Goal: Task Accomplishment & Management: Use online tool/utility

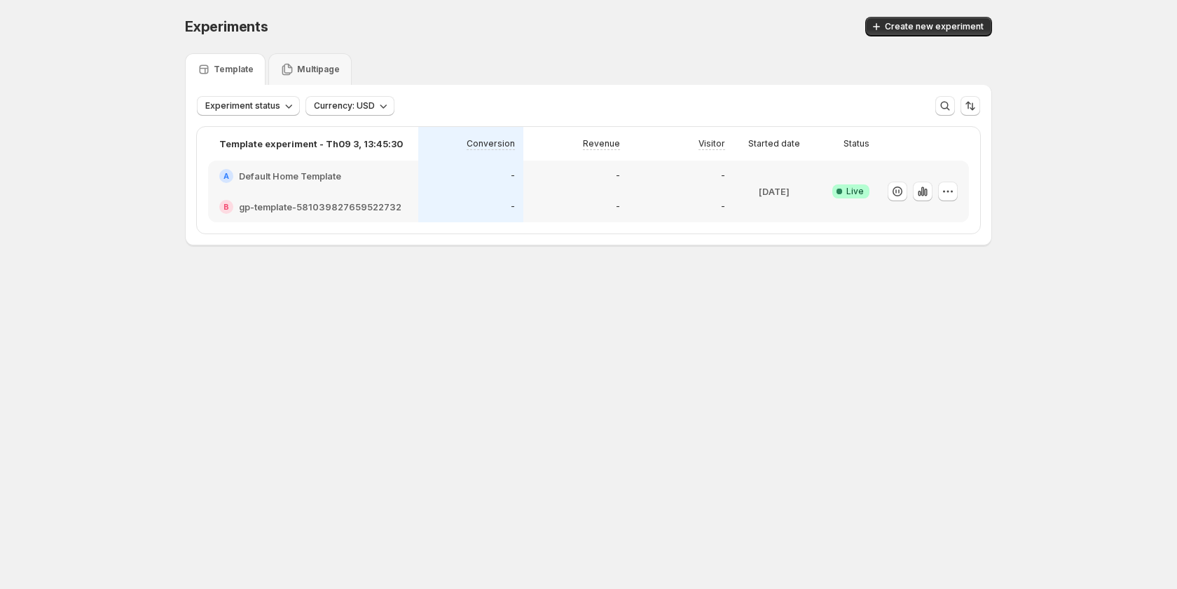
click at [327, 184] on div "A Default Home Template" at bounding box center [313, 175] width 210 height 31
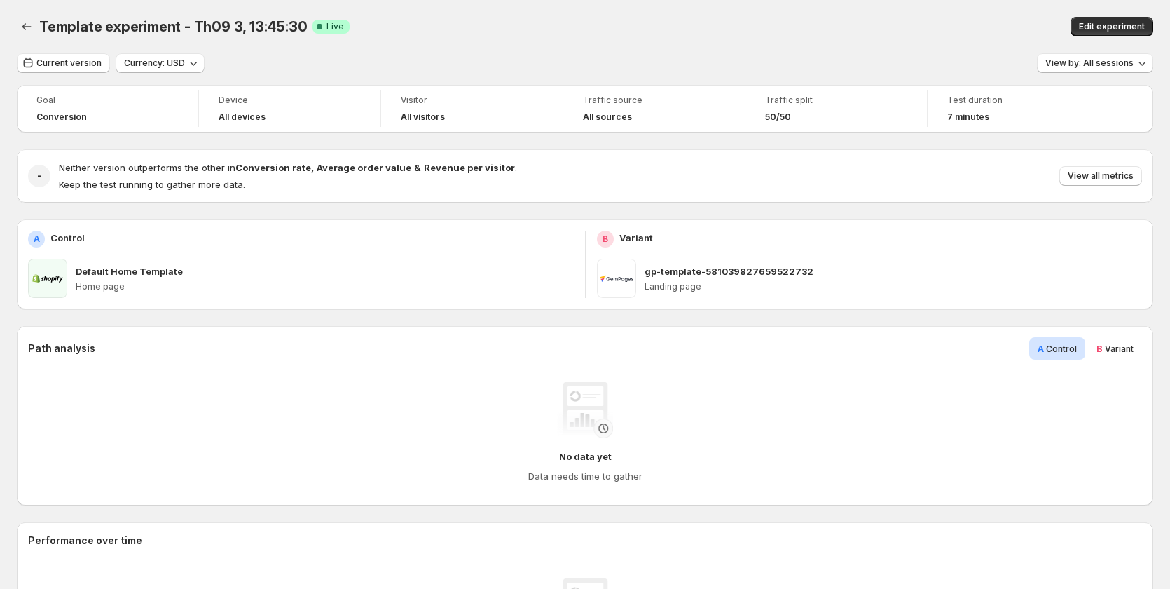
click at [1133, 15] on div "Template experiment - Th09 3, 13:45:30. This page is ready Template experiment …" at bounding box center [585, 26] width 1136 height 53
click at [1124, 26] on span "Edit experiment" at bounding box center [1112, 26] width 66 height 11
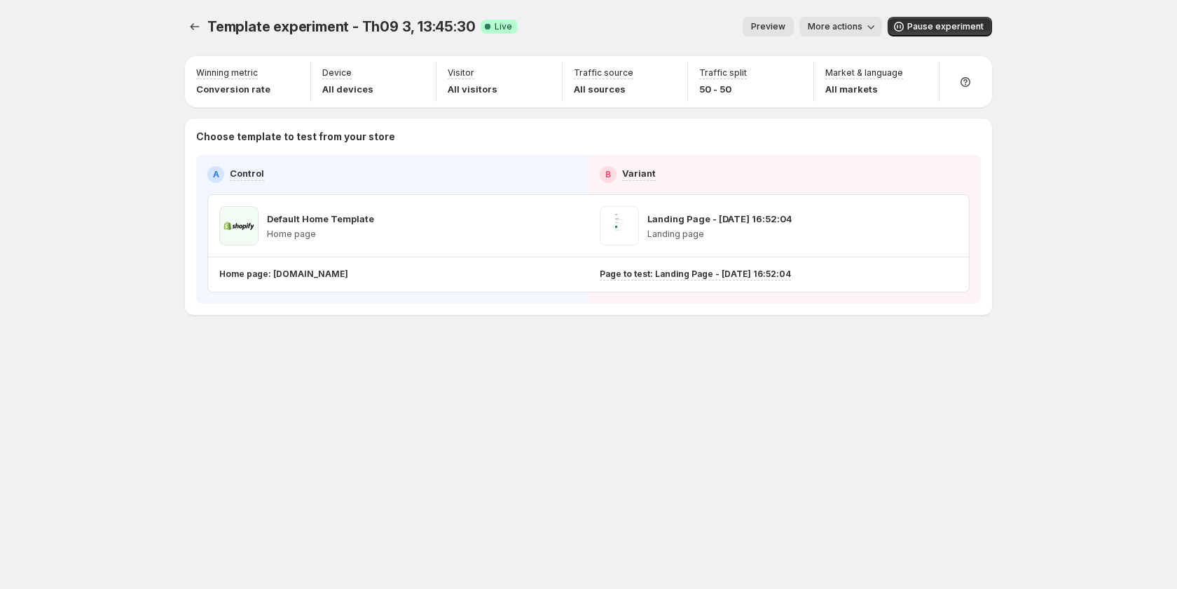
click at [777, 22] on span "Preview" at bounding box center [768, 26] width 34 height 11
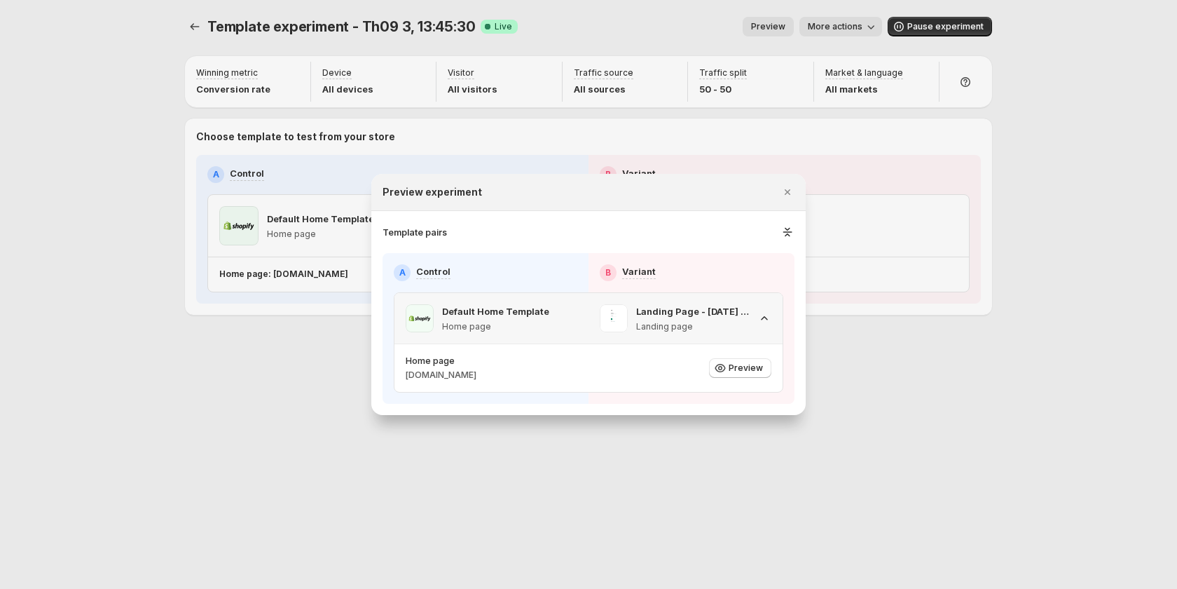
click at [758, 315] on icon ":ri7:" at bounding box center [764, 318] width 14 height 14
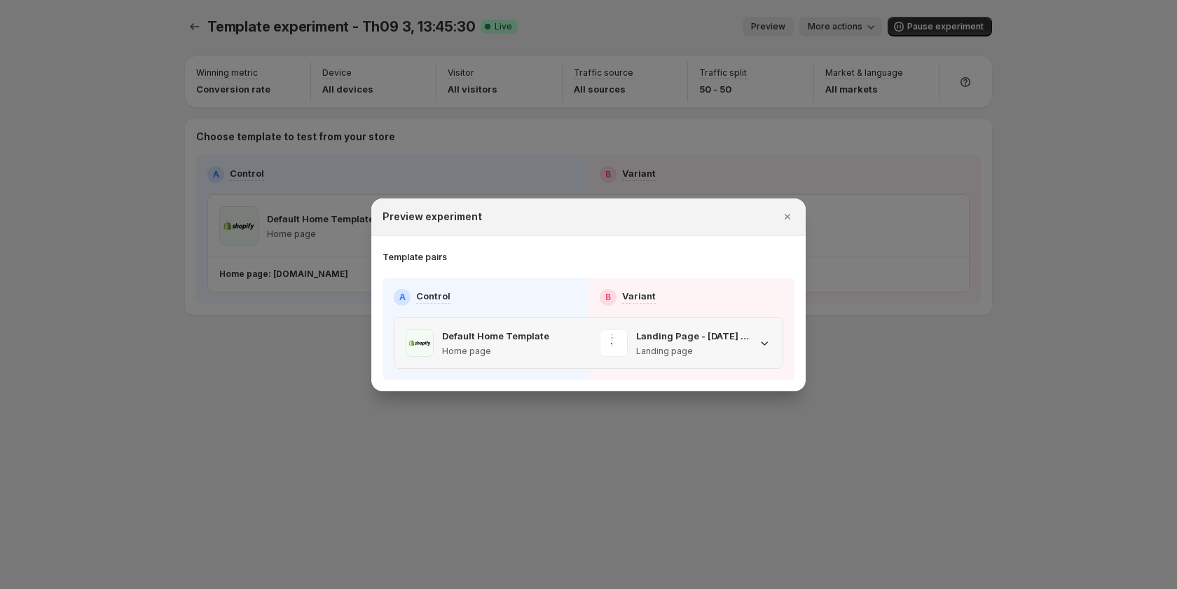
click at [768, 345] on icon ":ri7:" at bounding box center [764, 343] width 14 height 14
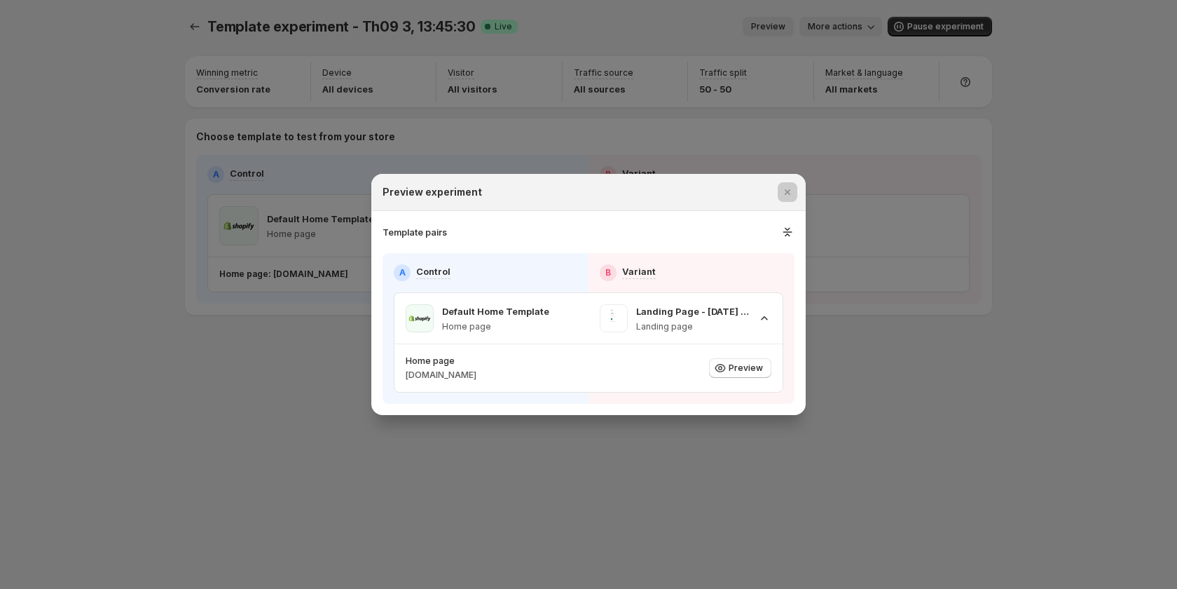
click at [881, 18] on div at bounding box center [588, 294] width 1177 height 589
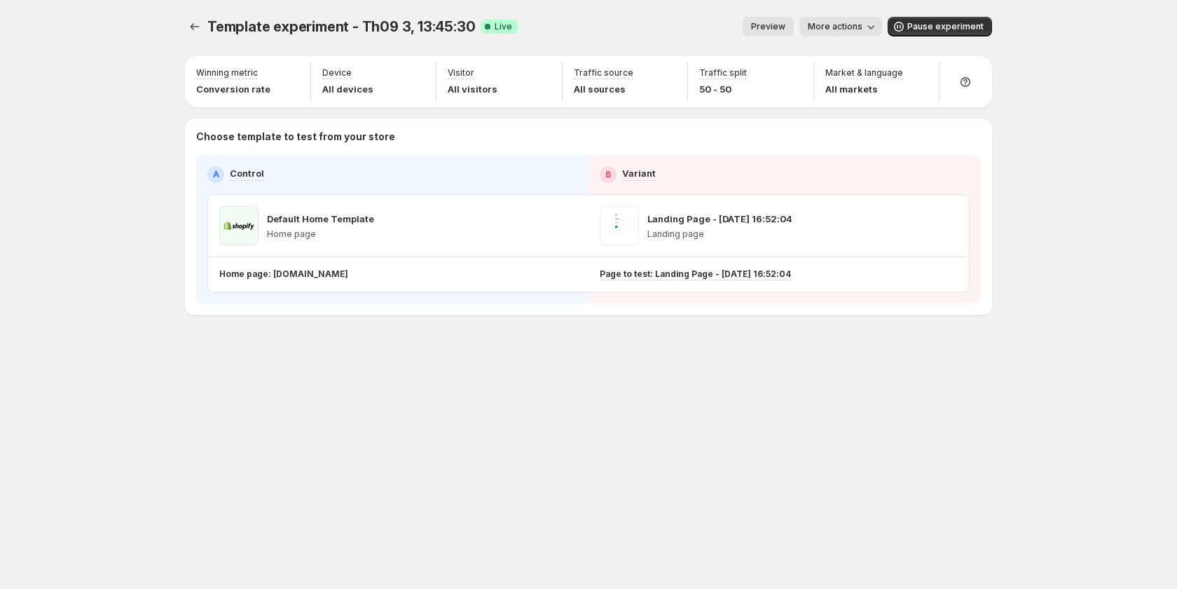
click at [862, 28] on span "More actions" at bounding box center [835, 26] width 55 height 11
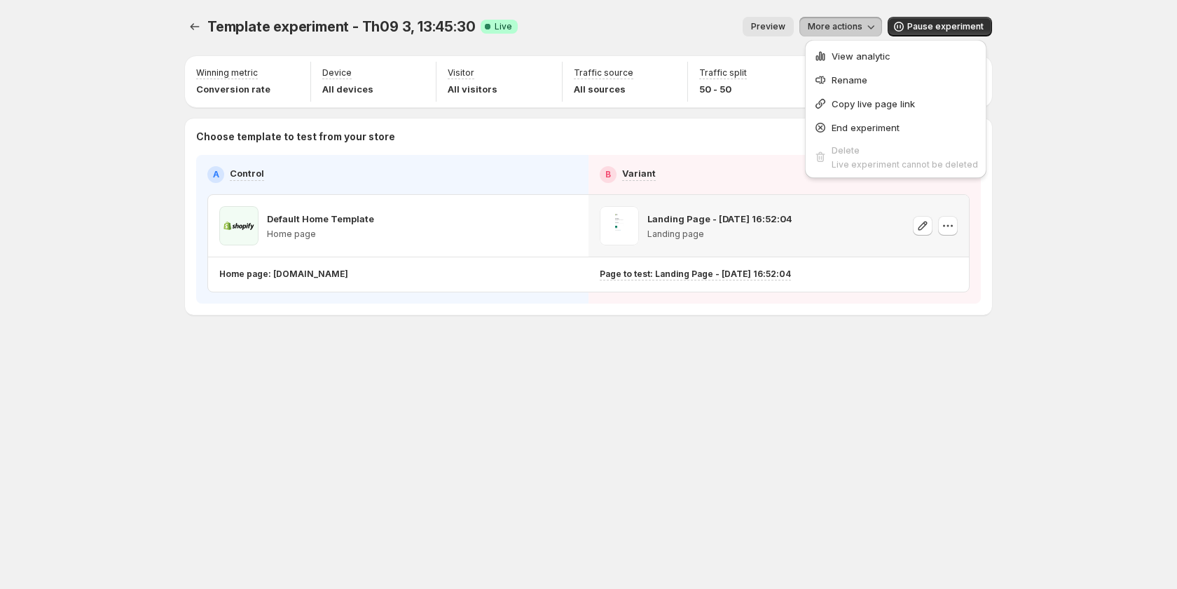
click at [865, 293] on div "A Control B Variant Default Home Template Home page Landing Page - [DATE] 16:52…" at bounding box center [588, 229] width 785 height 149
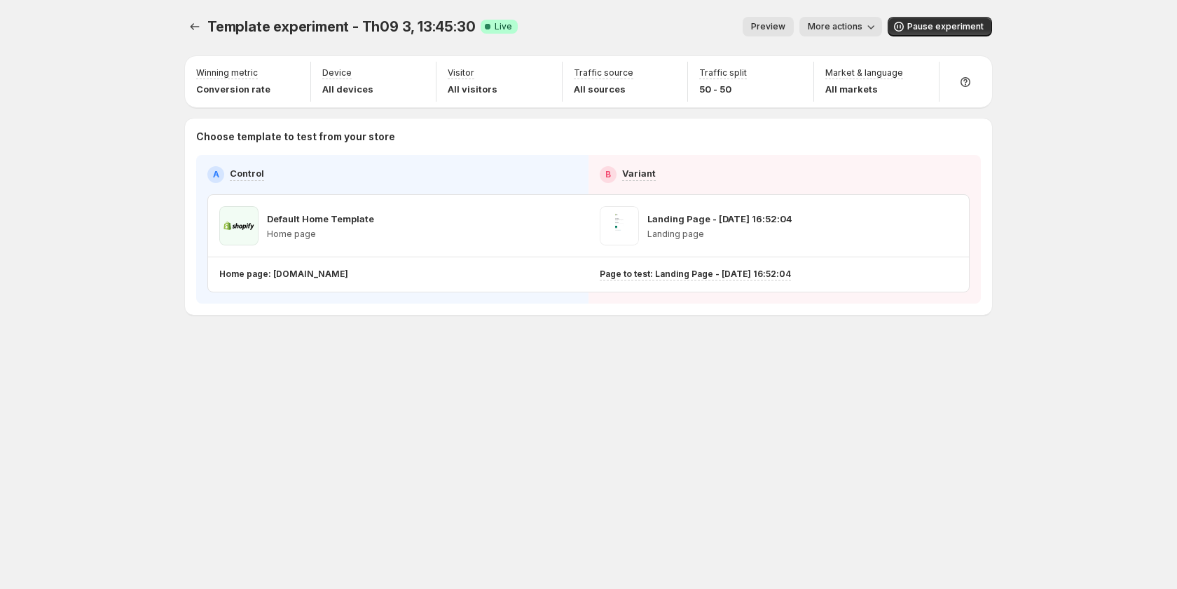
click at [769, 24] on span "Preview" at bounding box center [768, 26] width 34 height 11
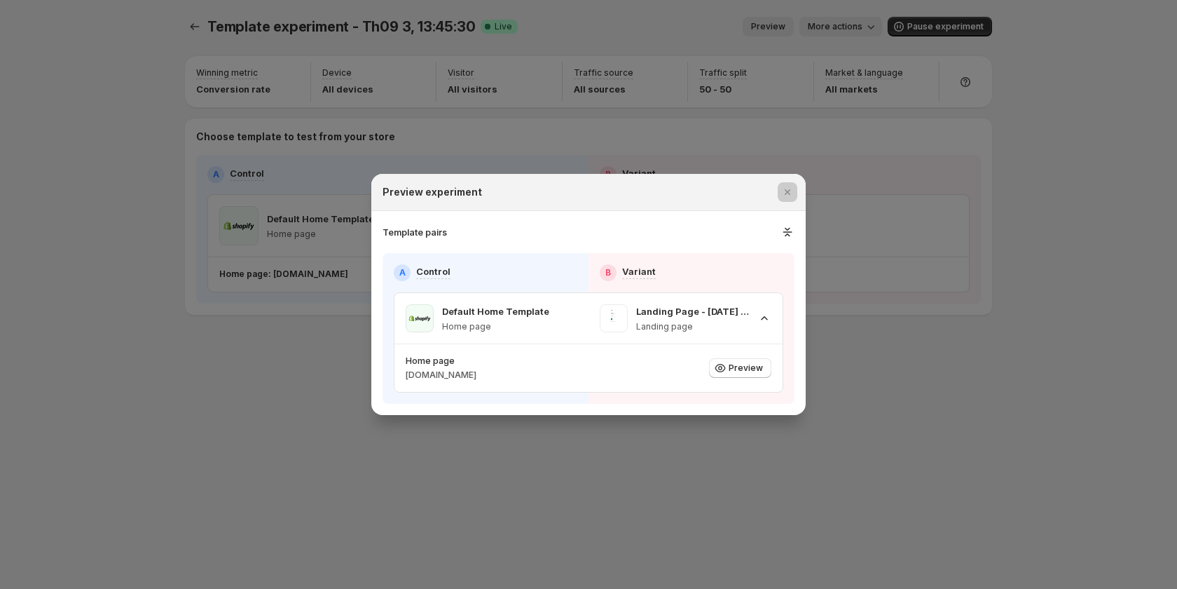
click at [837, 28] on div at bounding box center [588, 294] width 1177 height 589
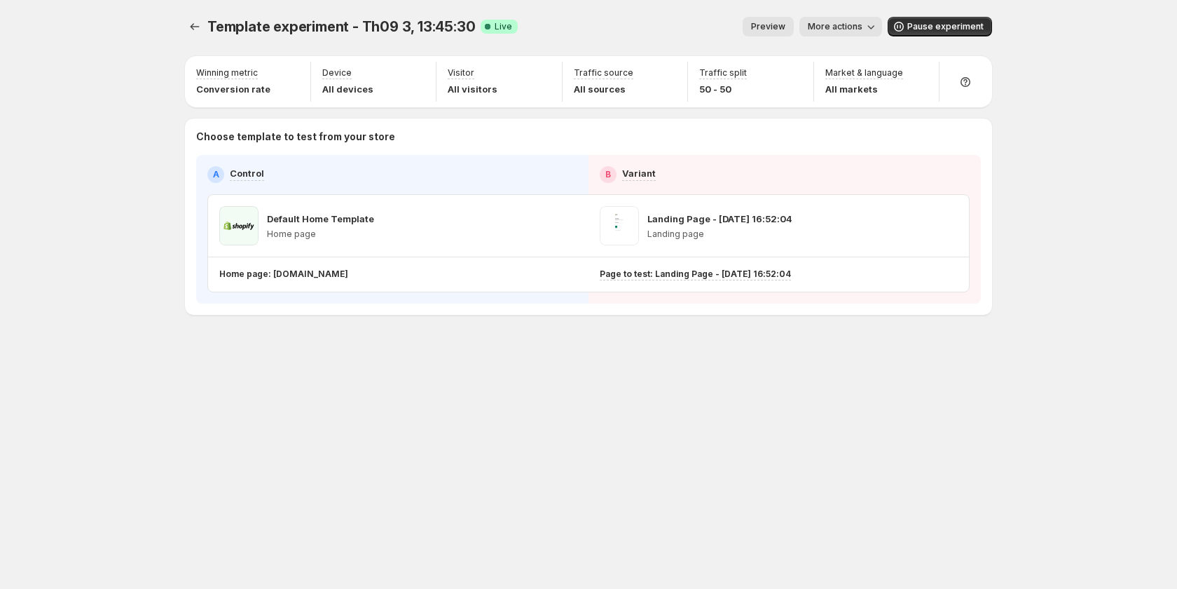
click at [841, 28] on span "More actions" at bounding box center [835, 26] width 55 height 11
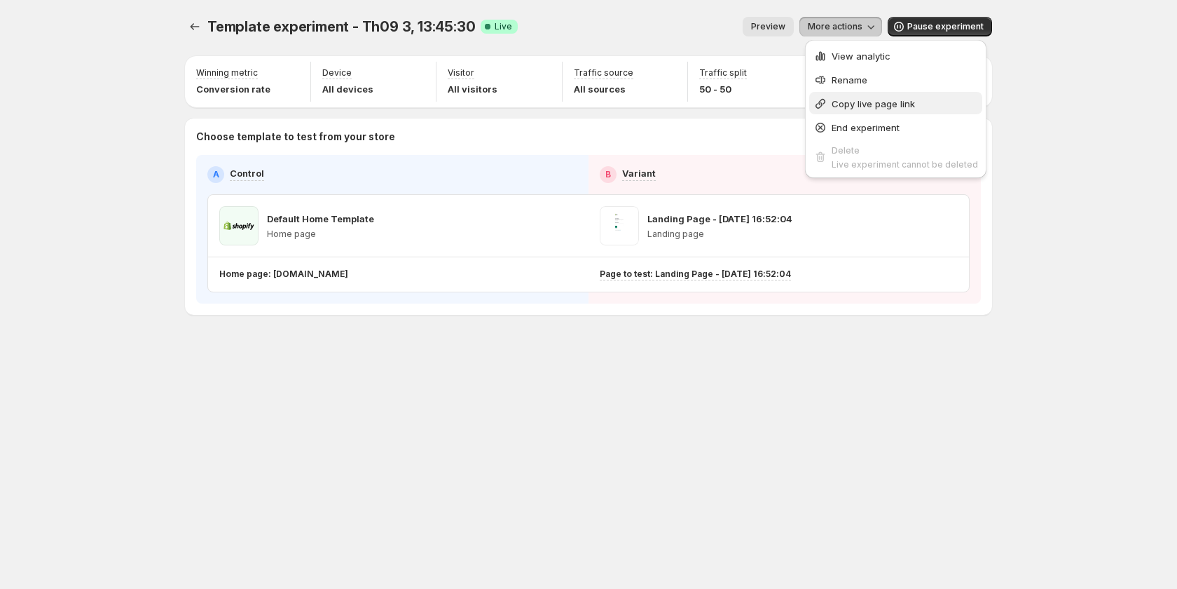
click at [844, 110] on span "Copy live page link" at bounding box center [905, 104] width 146 height 14
